Goal: Task Accomplishment & Management: Use online tool/utility

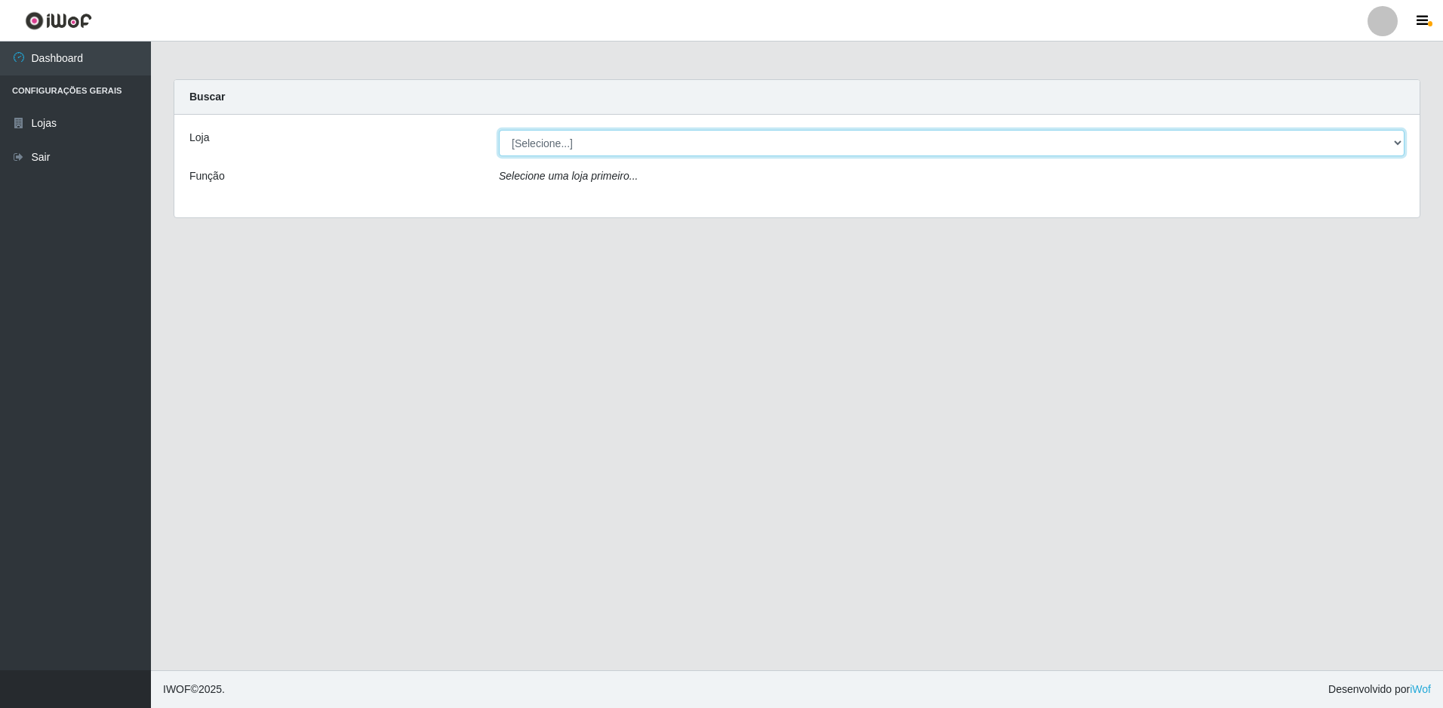
click at [536, 141] on select "[Selecione...] Extraplus - Loja 50 [GEOGRAPHIC_DATA]" at bounding box center [952, 143] width 906 height 26
select select "451"
click at [499, 130] on select "[Selecione...] Extraplus - Loja 50 [GEOGRAPHIC_DATA]" at bounding box center [952, 143] width 906 height 26
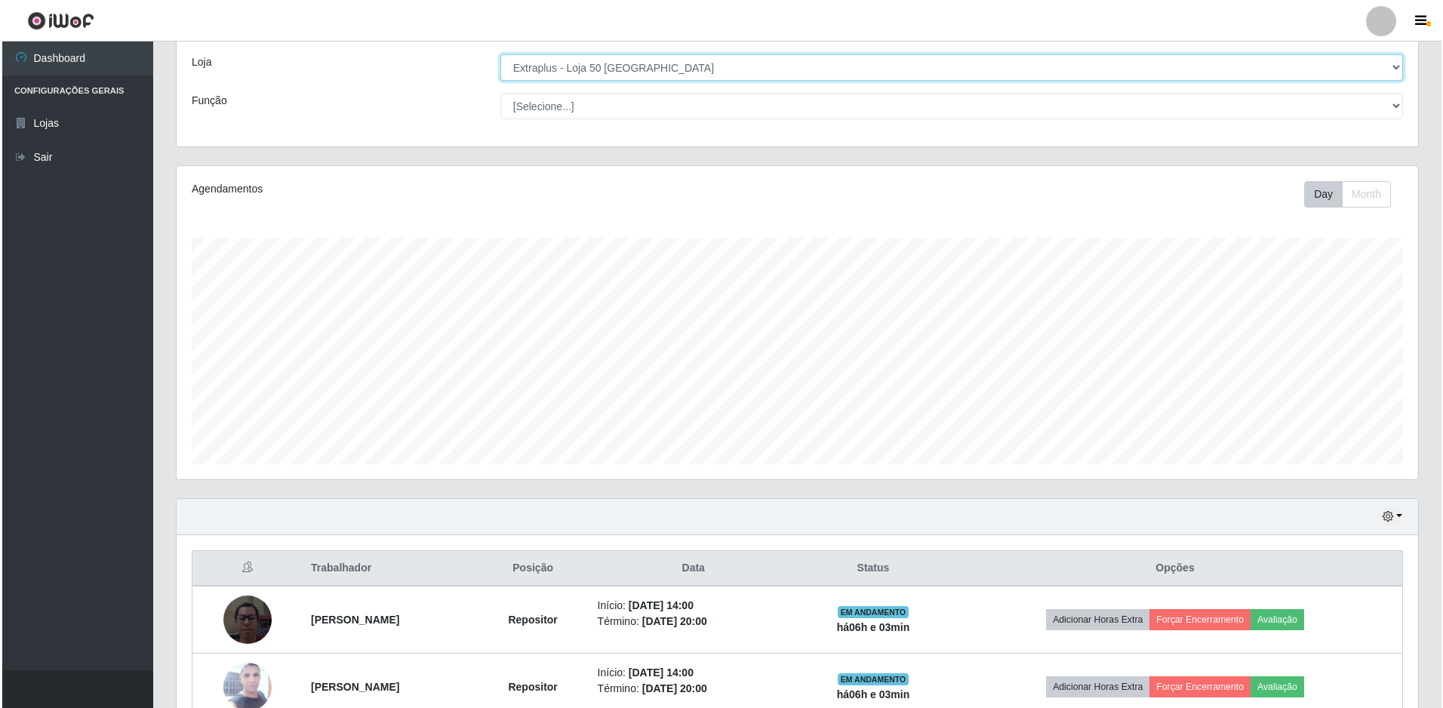
scroll to position [227, 0]
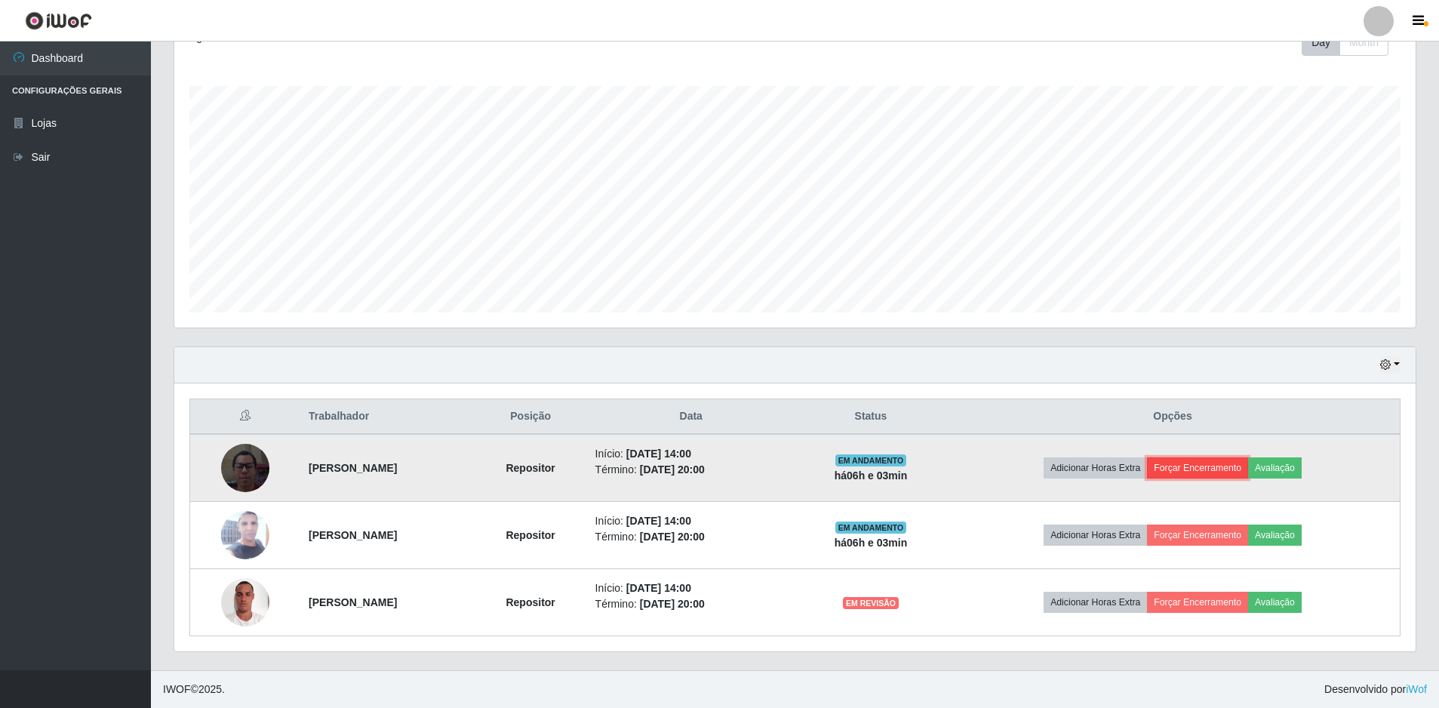
click at [1217, 473] on button "Forçar Encerramento" at bounding box center [1197, 467] width 101 height 21
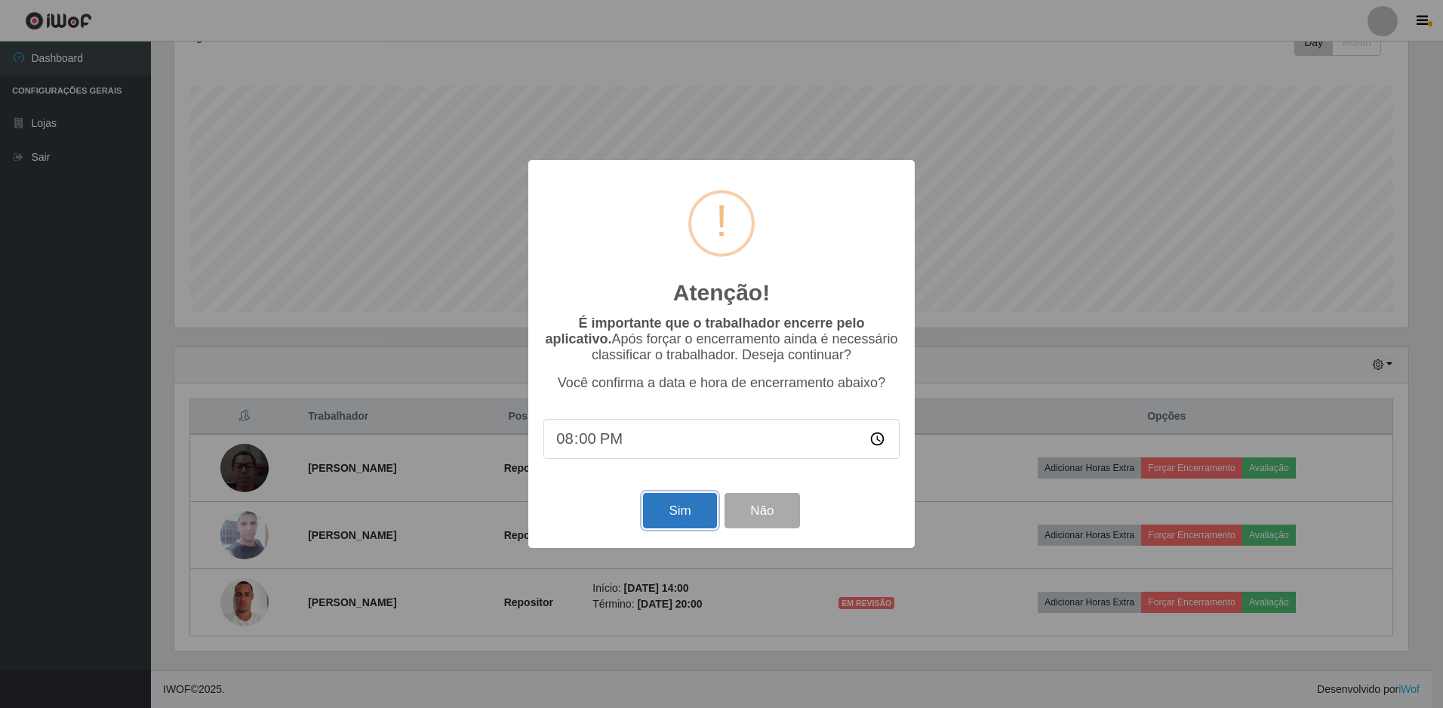
click at [682, 509] on button "Sim" at bounding box center [679, 510] width 73 height 35
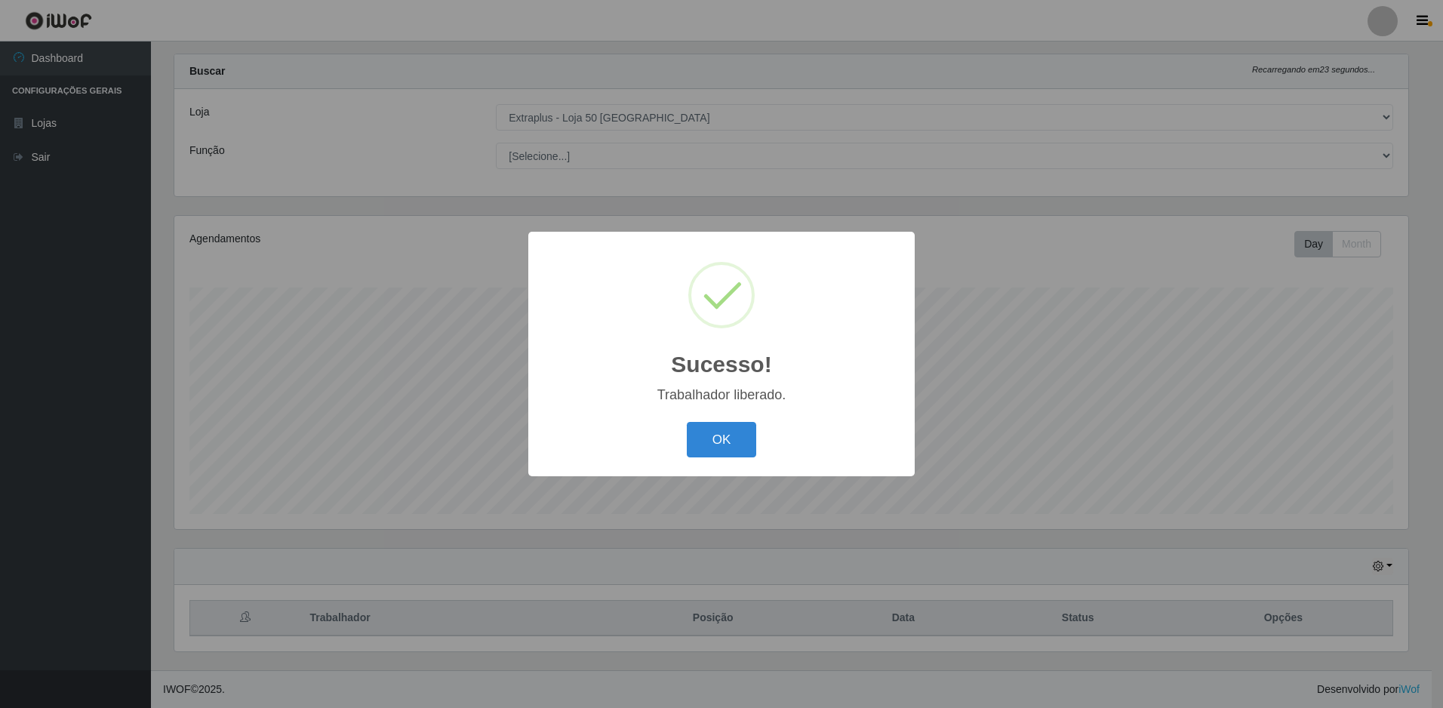
click at [1239, 540] on div "Sucesso! × Trabalhador liberado. OK Cancel" at bounding box center [721, 354] width 1443 height 708
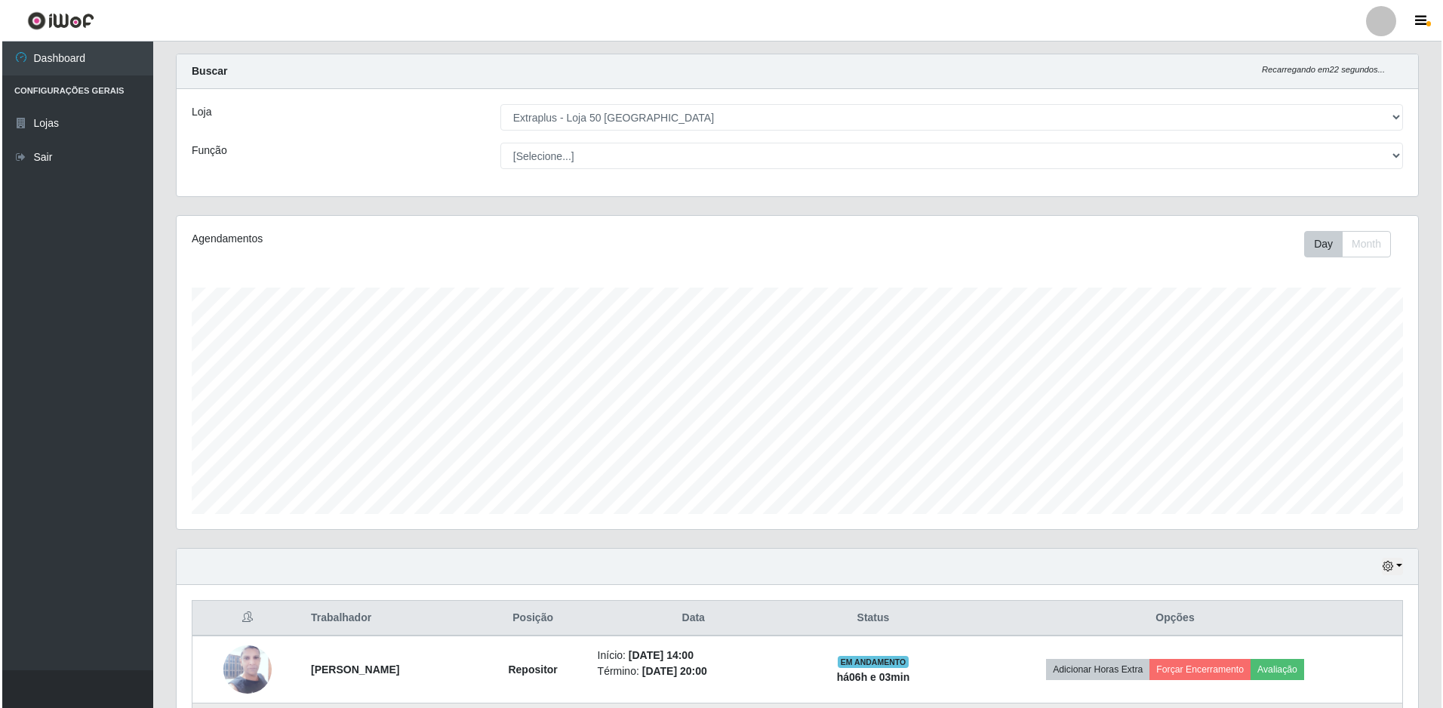
scroll to position [160, 0]
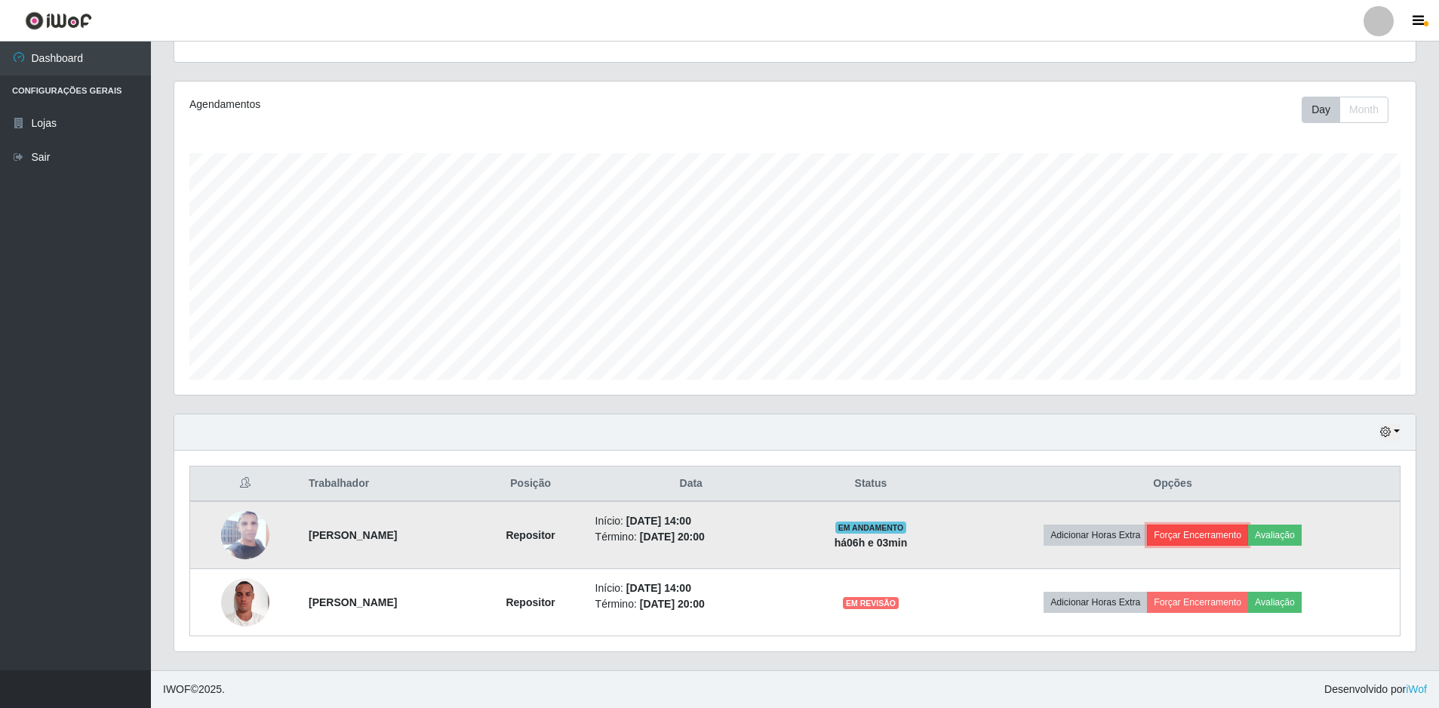
click at [1211, 539] on button "Forçar Encerramento" at bounding box center [1197, 535] width 101 height 21
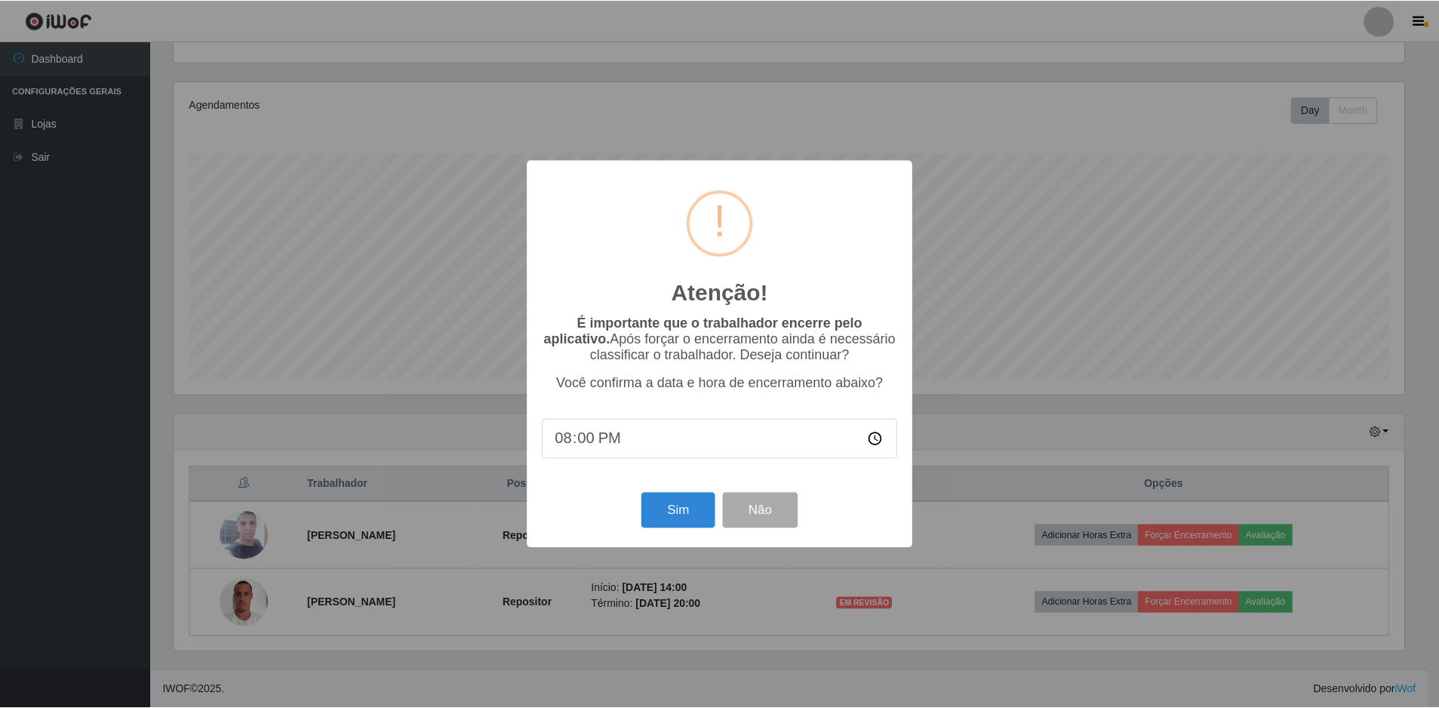
scroll to position [313, 1234]
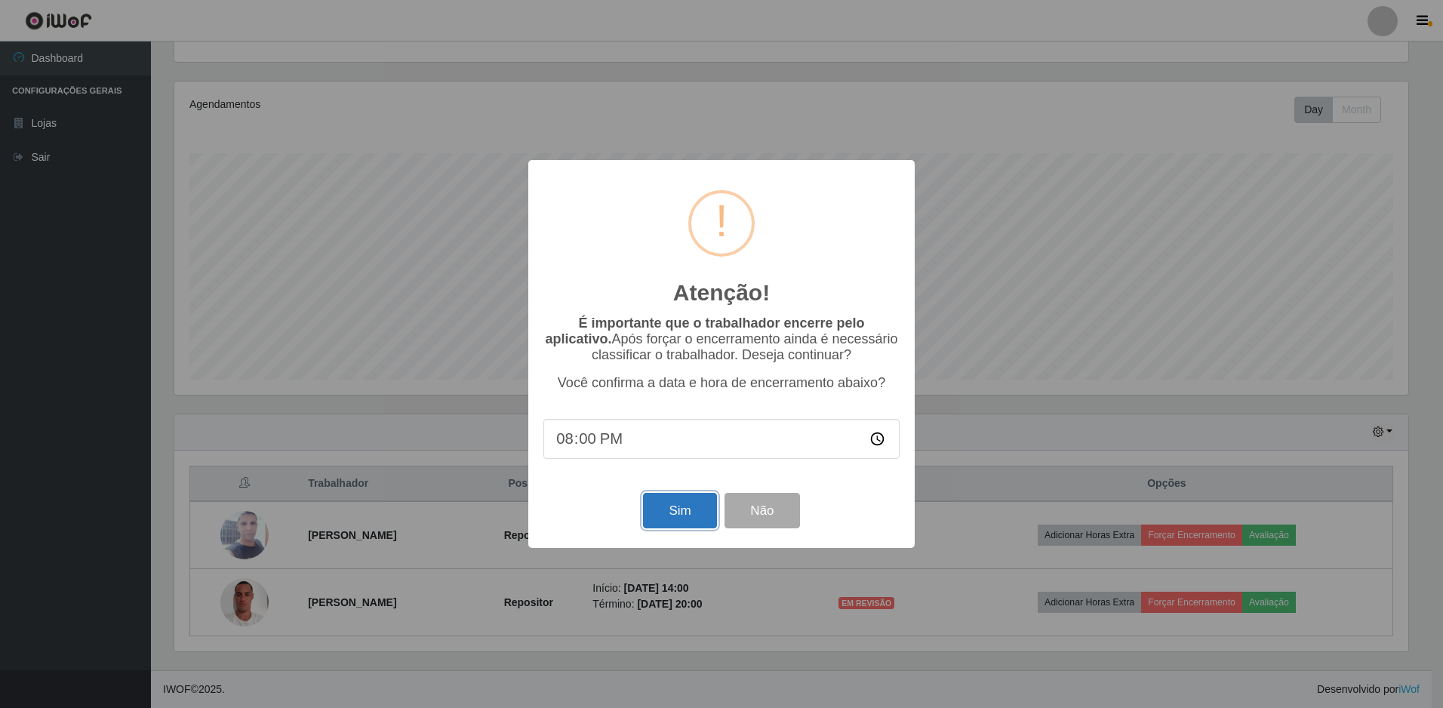
click at [699, 508] on button "Sim" at bounding box center [679, 510] width 73 height 35
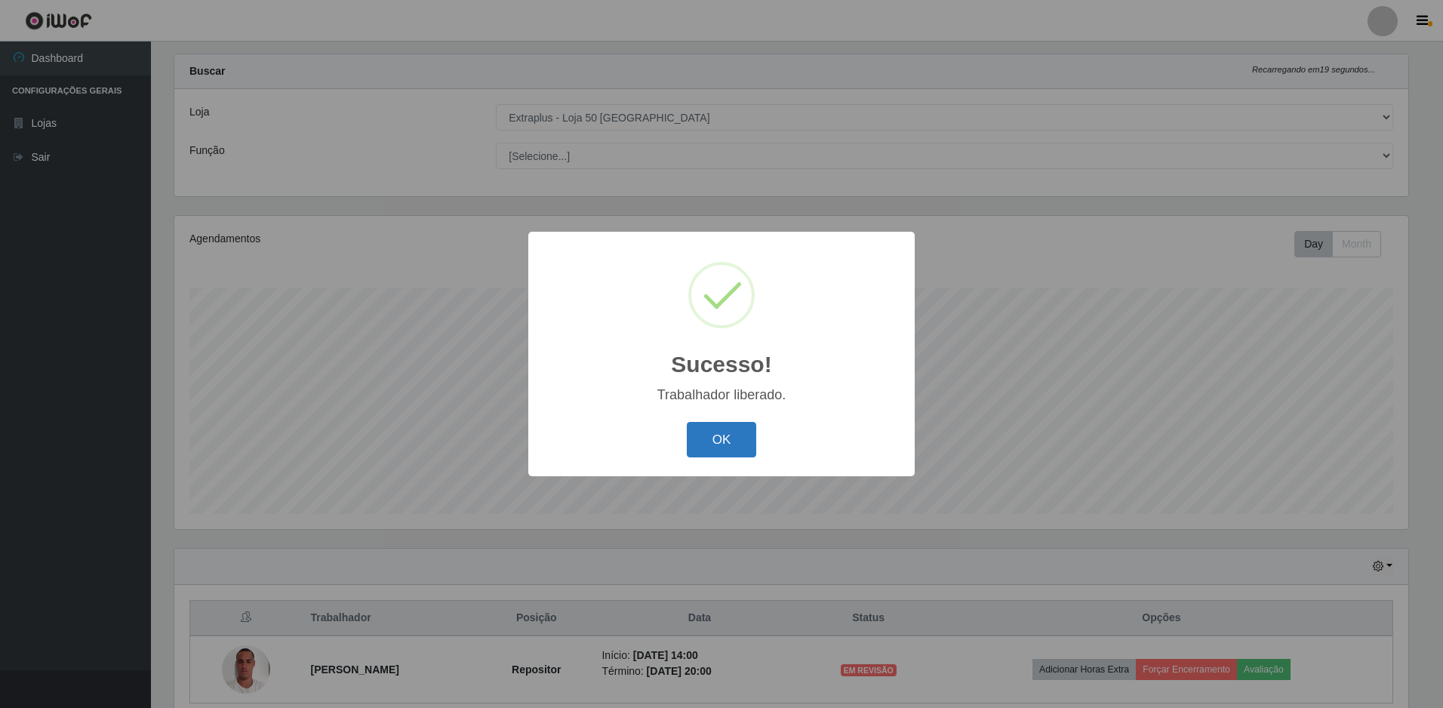
click at [734, 429] on button "OK" at bounding box center [722, 439] width 70 height 35
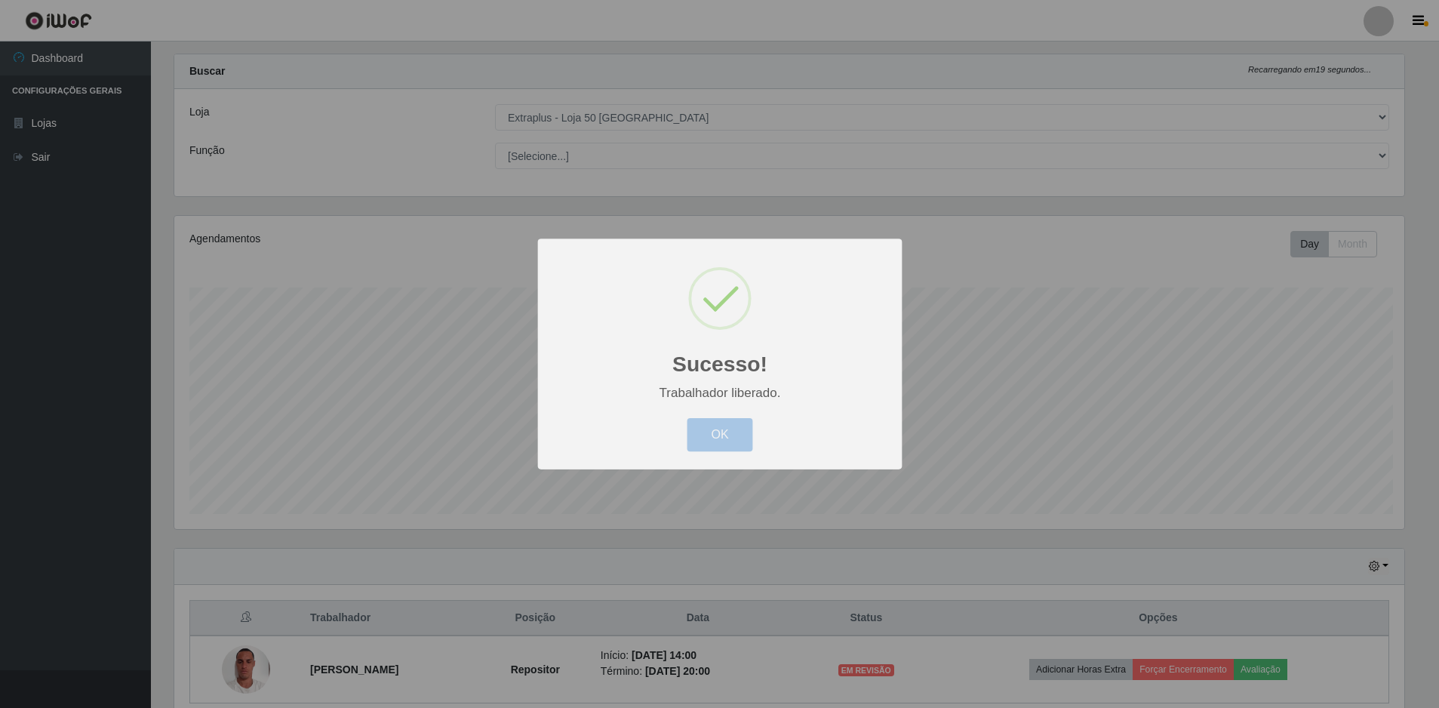
scroll to position [313, 1242]
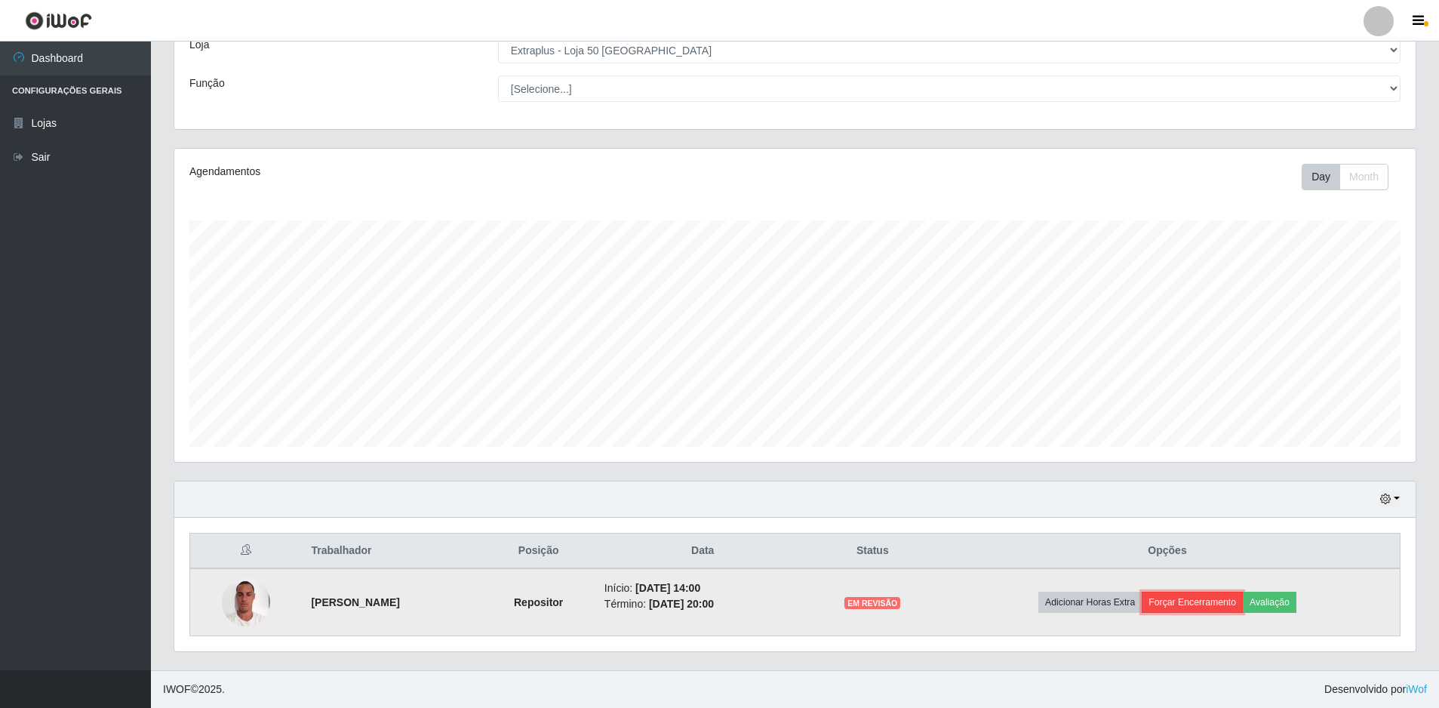
click at [1196, 599] on button "Forçar Encerramento" at bounding box center [1192, 602] width 101 height 21
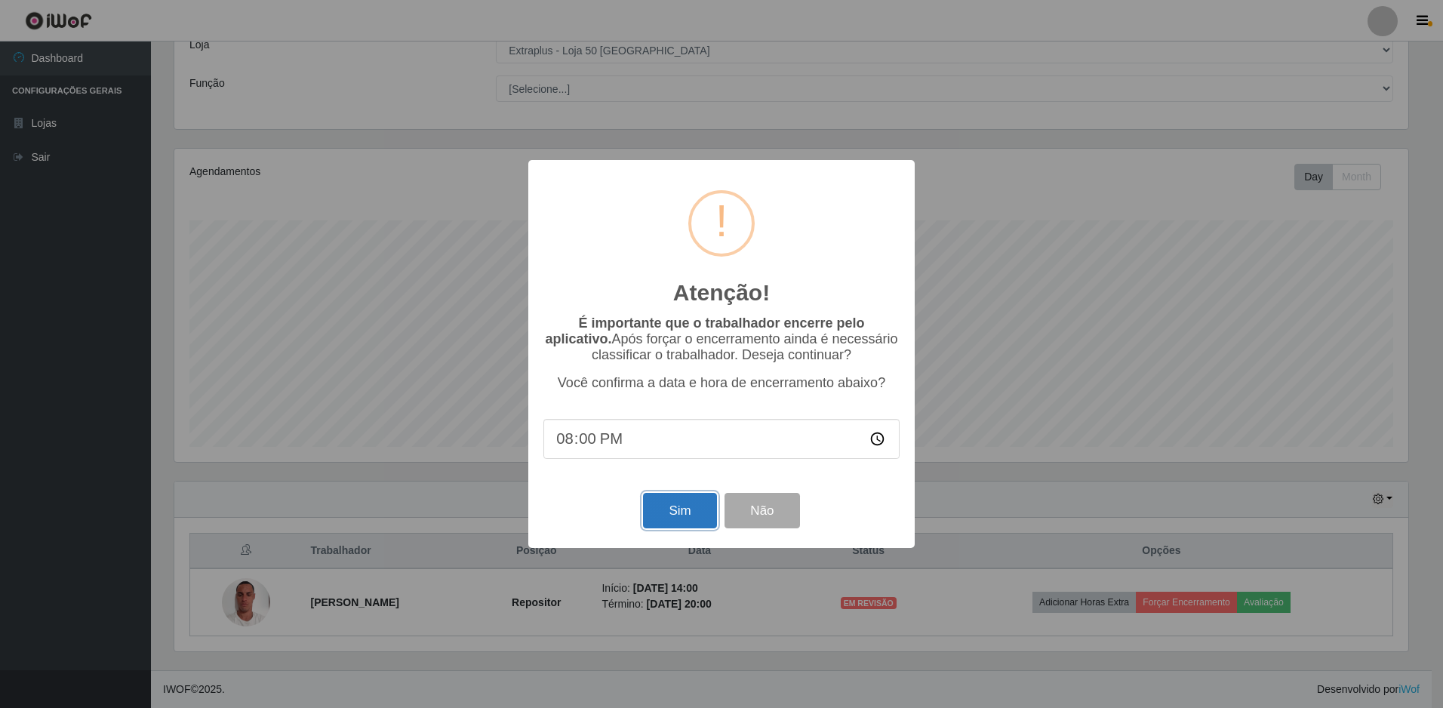
click at [687, 503] on button "Sim" at bounding box center [679, 510] width 73 height 35
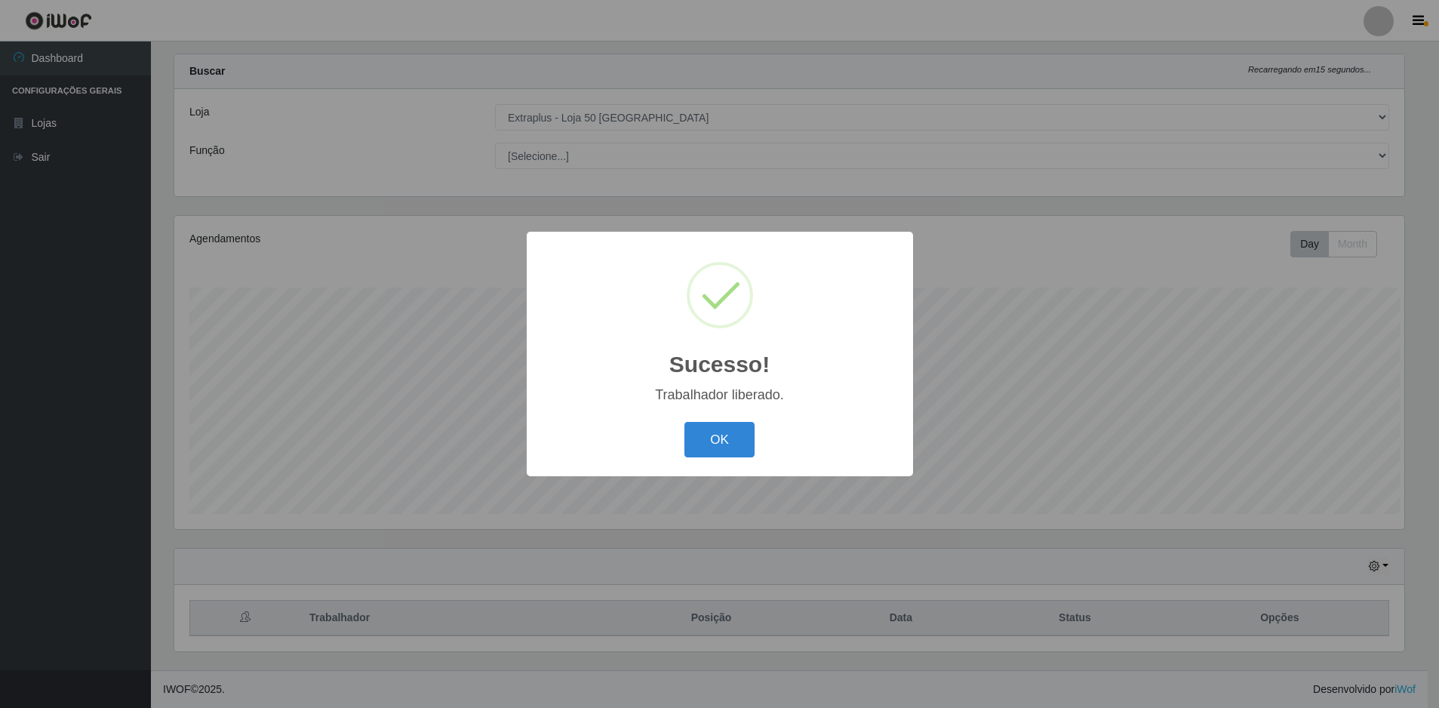
scroll to position [0, 0]
click at [710, 436] on button "OK" at bounding box center [722, 439] width 70 height 35
